Goal: Information Seeking & Learning: Learn about a topic

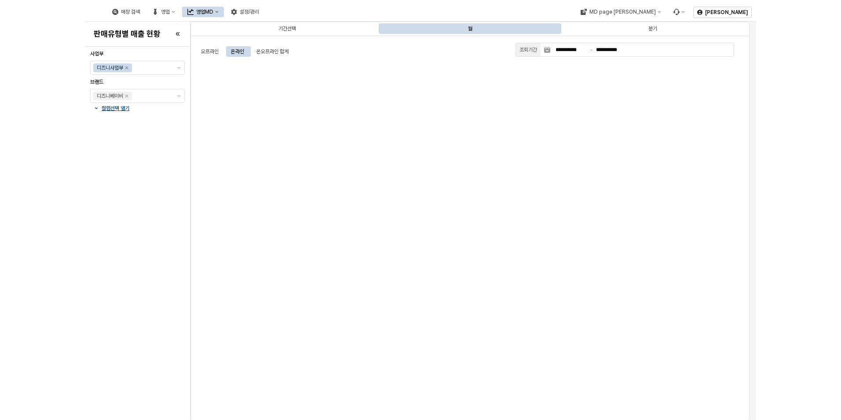
scroll to position [2684, 0]
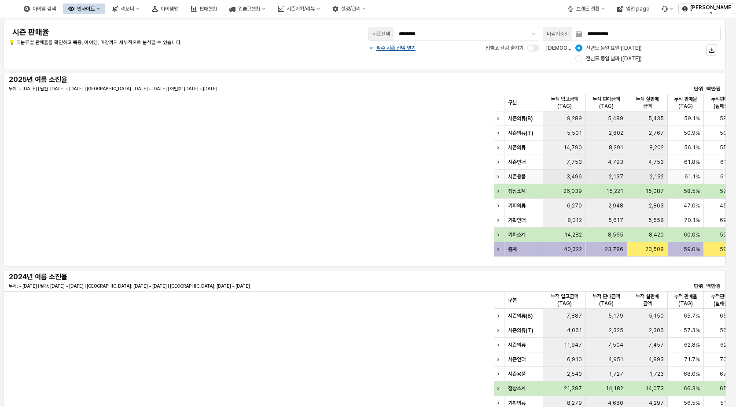
scroll to position [0, 638]
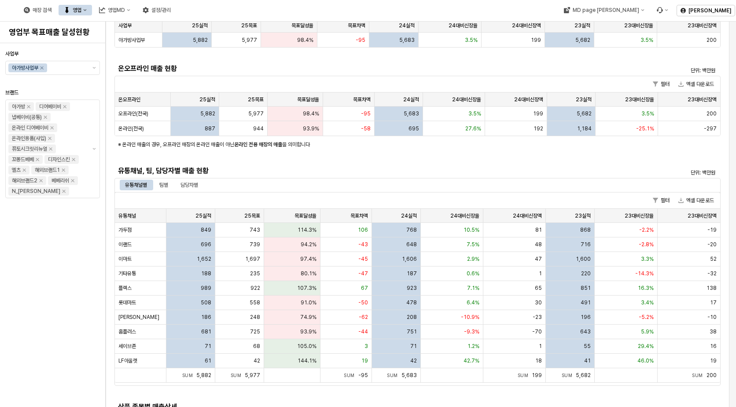
scroll to position [132, 0]
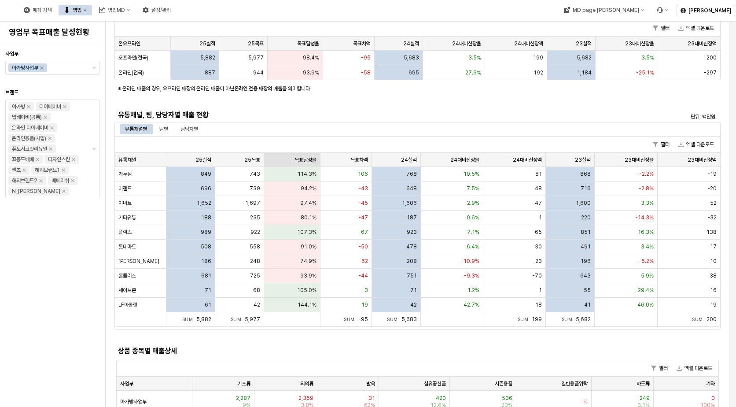
click at [308, 155] on div "목표달성율 목표달성율" at bounding box center [292, 160] width 56 height 14
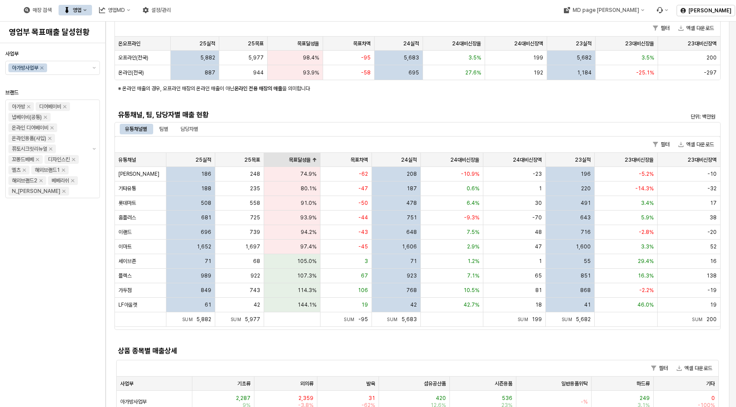
click at [308, 155] on div "목표달성율 목표달성율" at bounding box center [292, 160] width 56 height 14
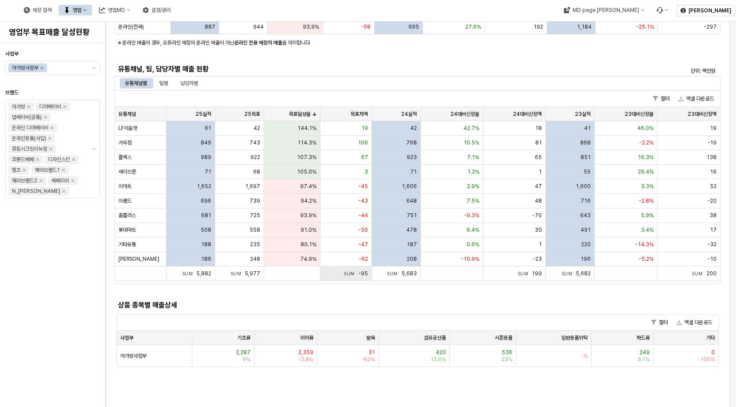
scroll to position [176, 0]
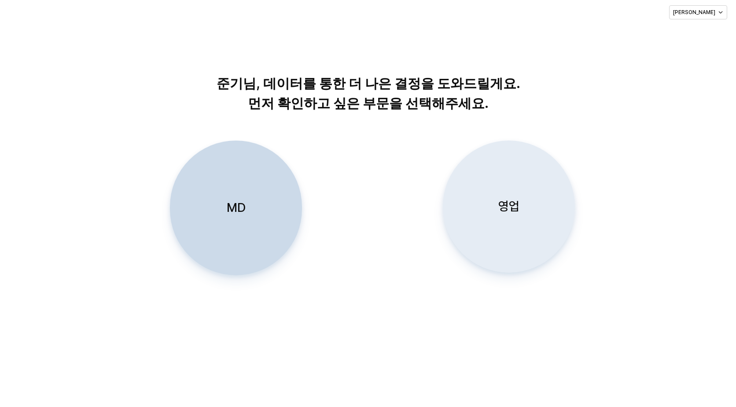
click at [503, 201] on p "영업" at bounding box center [508, 206] width 21 height 16
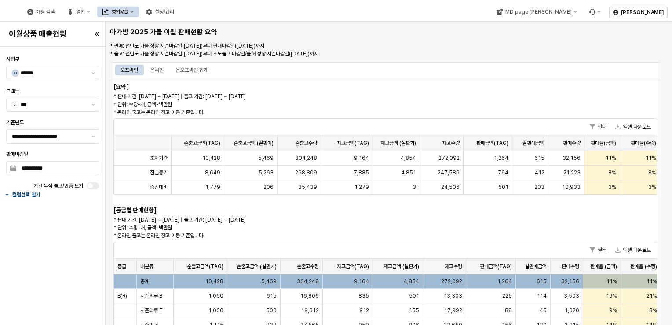
click at [516, 77] on div "오프라인 온라인 온오프라인 합계" at bounding box center [385, 70] width 551 height 16
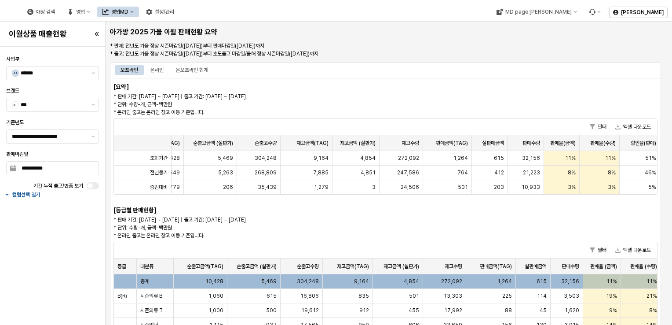
scroll to position [0, 56]
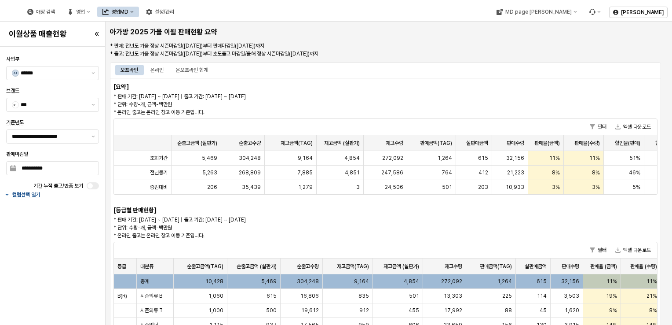
click at [25, 191] on p "컬럼선택 열기" at bounding box center [26, 194] width 28 height 7
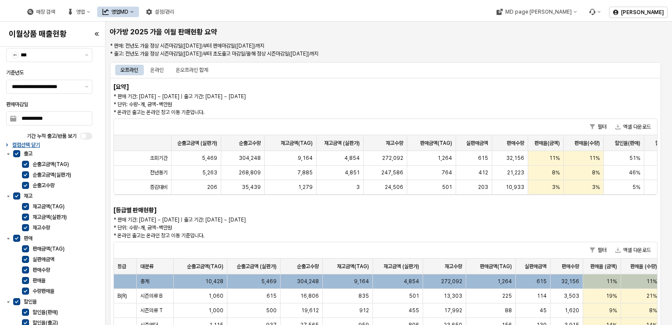
scroll to position [52, 0]
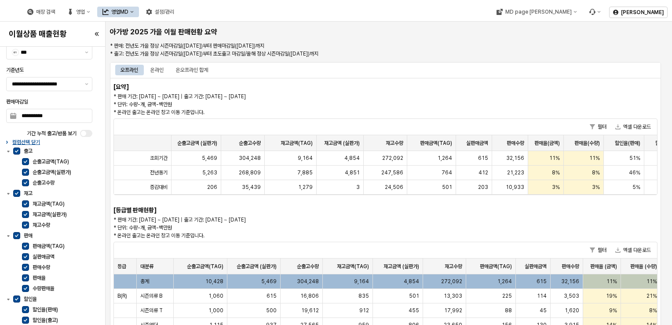
click at [426, 92] on p "* 판매 기간: [DATE] ~ [DATE] | 출고 기간: [DATE] ~ [DATE] * 단위: 수량-개, 금액-백만원 * 온라인 출고는 …" at bounding box center [317, 104] width 407 height 24
click at [126, 123] on div "필터 엑셀 다운로드" at bounding box center [385, 127] width 543 height 16
click at [9, 132] on div "기간 누적 출고/반품 보기" at bounding box center [41, 133] width 70 height 7
click at [5, 143] on div "컬럼선택 닫기" at bounding box center [49, 142] width 90 height 7
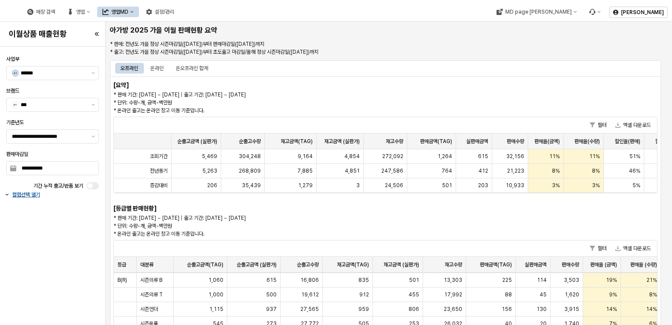
scroll to position [0, 0]
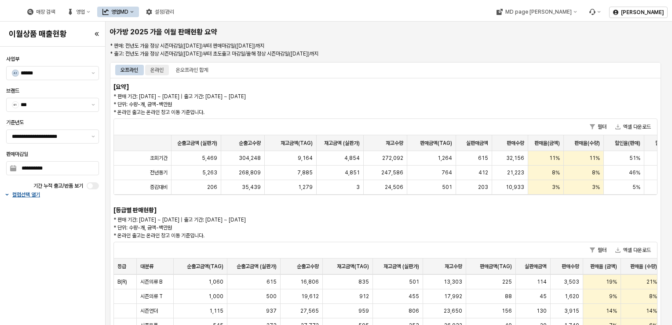
click at [157, 72] on div "온라인" at bounding box center [156, 70] width 13 height 11
click at [128, 70] on div "오프라인" at bounding box center [130, 70] width 18 height 11
click at [180, 69] on div "온오프라인 합계" at bounding box center [192, 70] width 32 height 11
click at [161, 70] on div "온라인" at bounding box center [156, 70] width 13 height 11
click at [125, 73] on div "오프라인" at bounding box center [130, 70] width 18 height 11
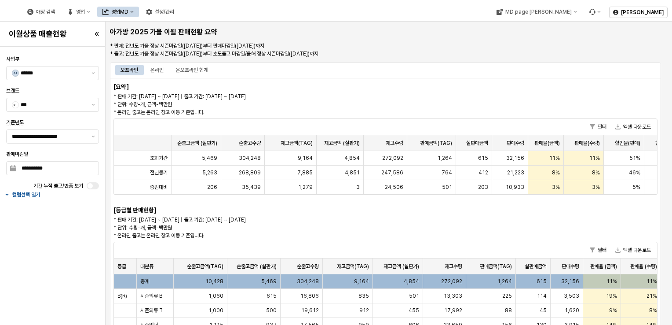
click at [491, 79] on div "[요약] * 판매 기간: [DATE] ~ [DATE] | 출고 기간: [DATE] ~ [DATE] * 단위: 수량-개, 금액-백만원 * 온라인…" at bounding box center [385, 325] width 551 height 495
click at [455, 100] on p "* 판매 기간: [DATE] ~ [DATE] | 출고 기간: [DATE] ~ [DATE] * 단위: 수량-개, 금액-백만원 * 온라인 출고는 …" at bounding box center [317, 104] width 407 height 24
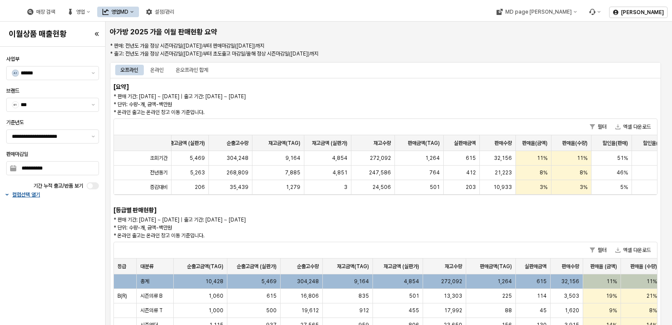
scroll to position [0, 84]
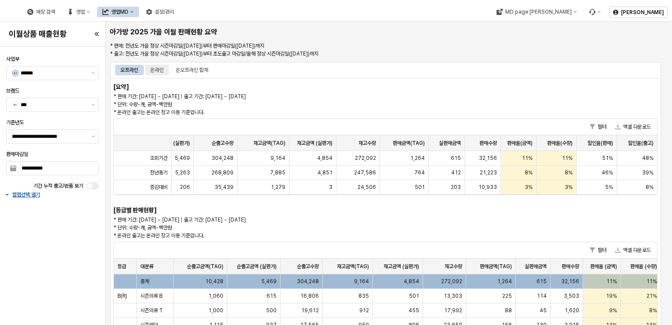
click at [154, 67] on div "온라인" at bounding box center [156, 70] width 13 height 11
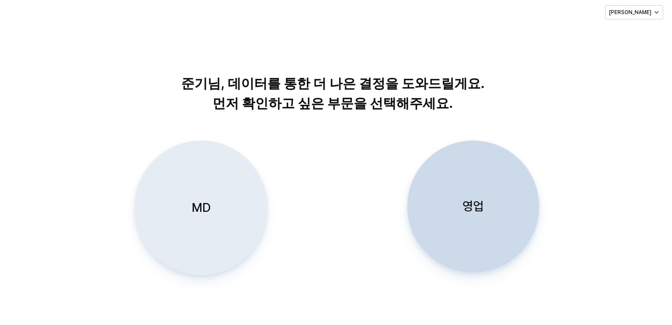
click at [211, 212] on div "MD" at bounding box center [201, 208] width 124 height 134
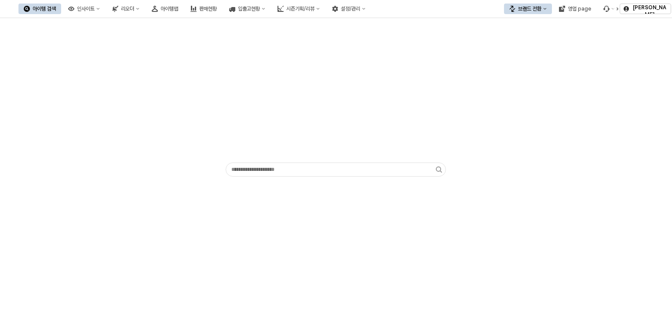
click at [329, 301] on div "App Frame" at bounding box center [336, 171] width 672 height 307
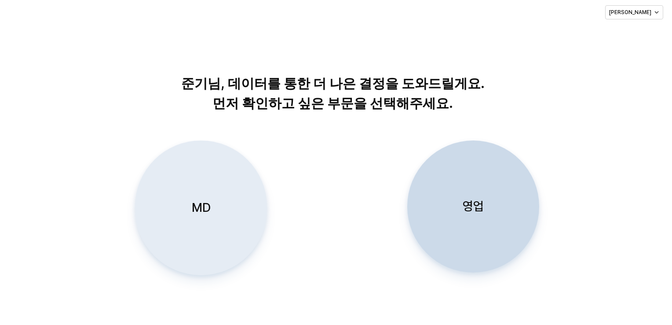
click at [193, 212] on p "MD" at bounding box center [200, 207] width 19 height 16
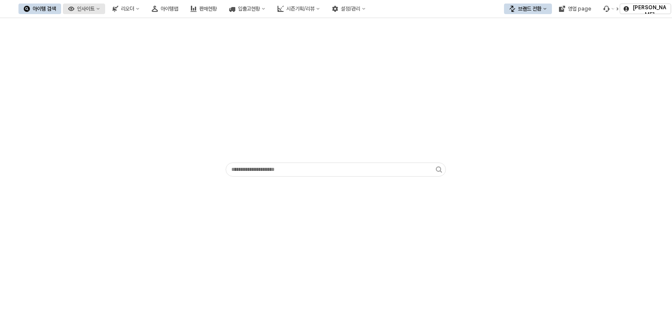
click at [95, 7] on div "인사이트" at bounding box center [86, 9] width 18 height 6
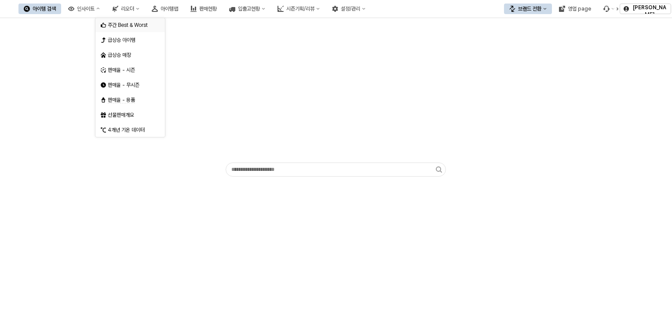
click at [123, 26] on div "주간 Best & Worst" at bounding box center [131, 25] width 47 height 7
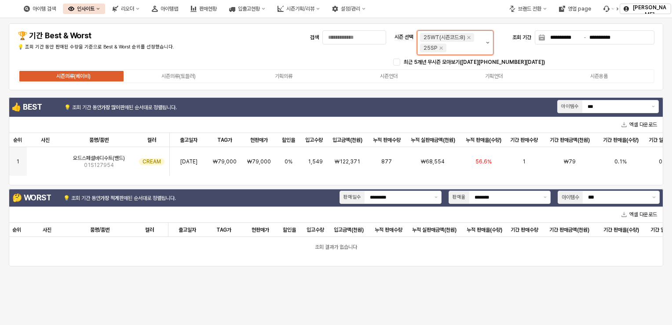
click at [490, 40] on button "제안 사항 표시" at bounding box center [488, 43] width 11 height 24
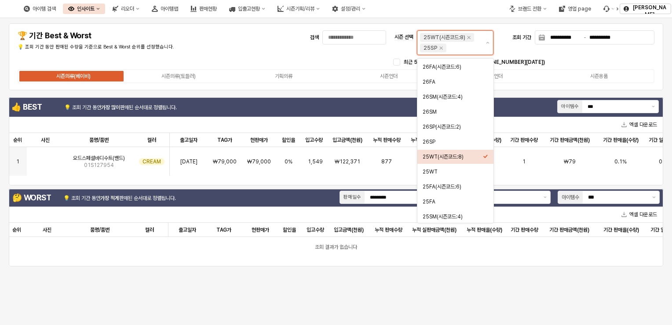
scroll to position [44, 0]
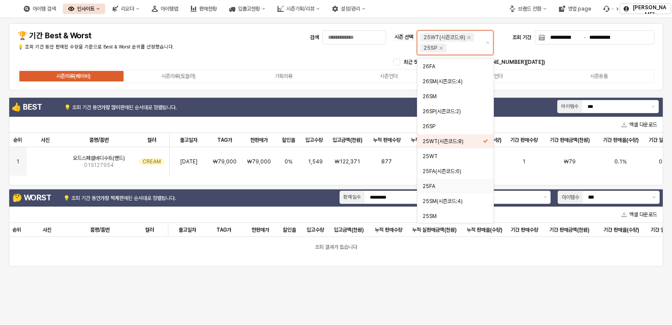
click at [447, 185] on div "25FA" at bounding box center [453, 186] width 60 height 7
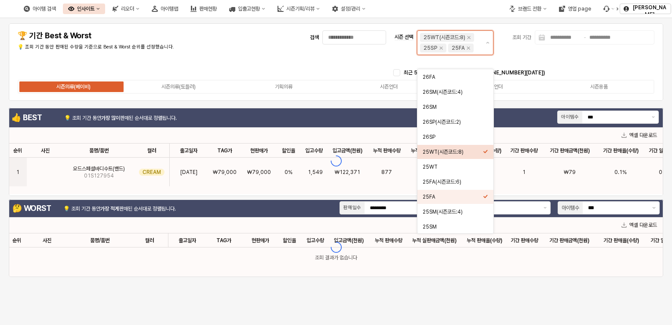
click at [458, 156] on div "25WT(시즌코드:8)" at bounding box center [453, 151] width 60 height 9
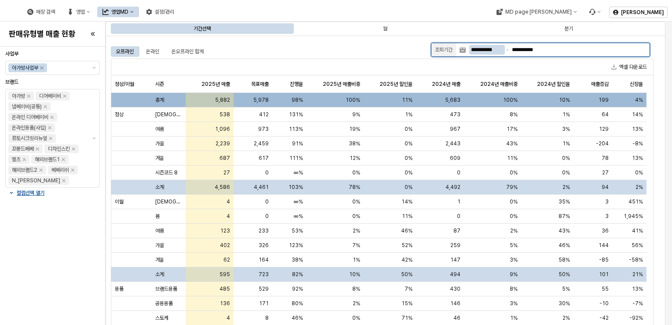
click at [496, 48] on input "**********" at bounding box center [487, 50] width 36 height 10
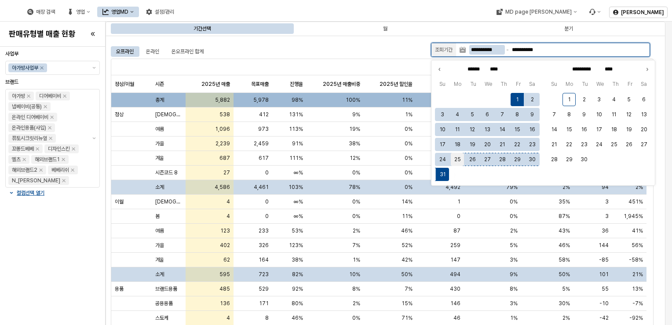
click at [455, 156] on button "25" at bounding box center [457, 159] width 13 height 13
type input "**********"
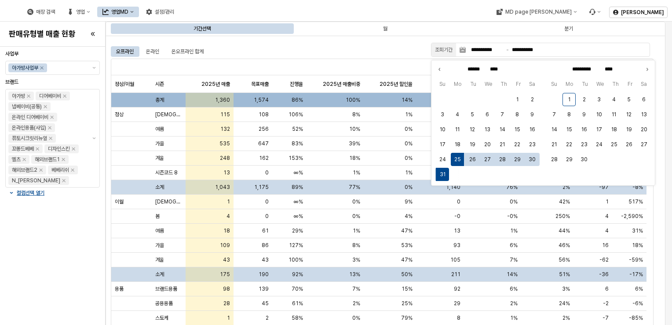
click at [368, 59] on div "엑셀 다운로드" at bounding box center [382, 67] width 542 height 16
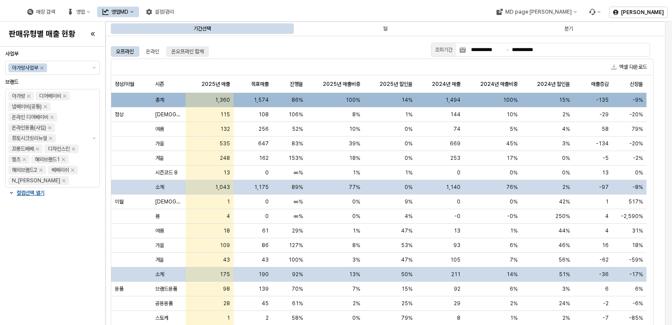
click at [190, 48] on div "온오프라인 합계" at bounding box center [188, 51] width 32 height 11
